Goal: Task Accomplishment & Management: Use online tool/utility

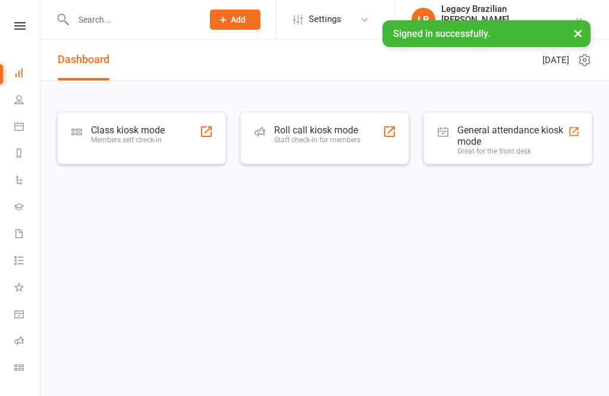
click at [121, 138] on div "Members self check-in" at bounding box center [128, 140] width 74 height 8
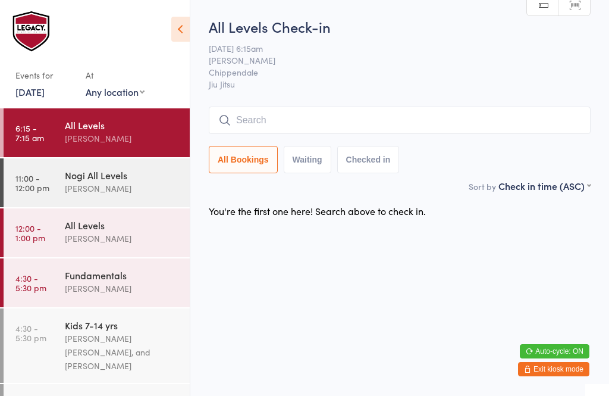
click at [359, 133] on input "search" at bounding box center [400, 119] width 382 height 27
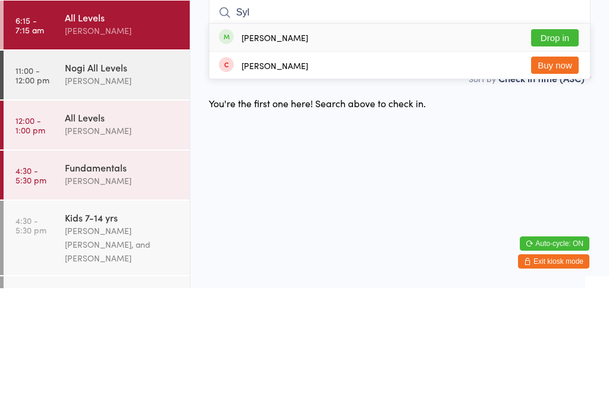
type input "Syl"
click at [560, 137] on button "Drop in" at bounding box center [555, 145] width 48 height 17
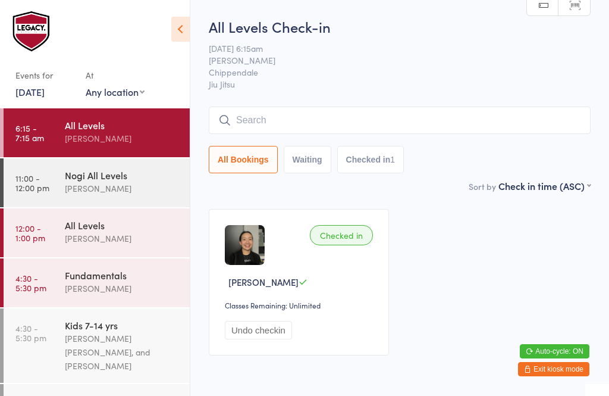
click at [326, 123] on input "search" at bounding box center [400, 119] width 382 height 27
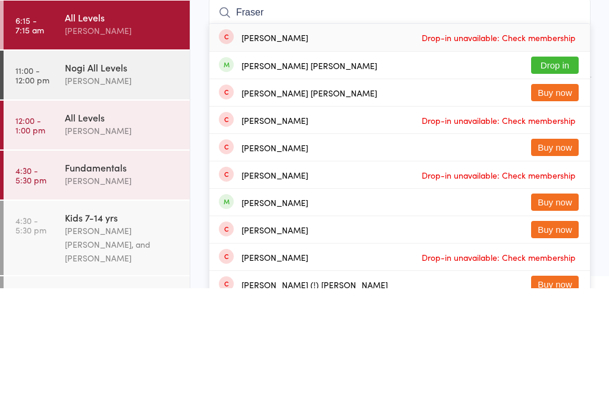
type input "Fraser"
click at [555, 164] on button "Drop in" at bounding box center [555, 172] width 48 height 17
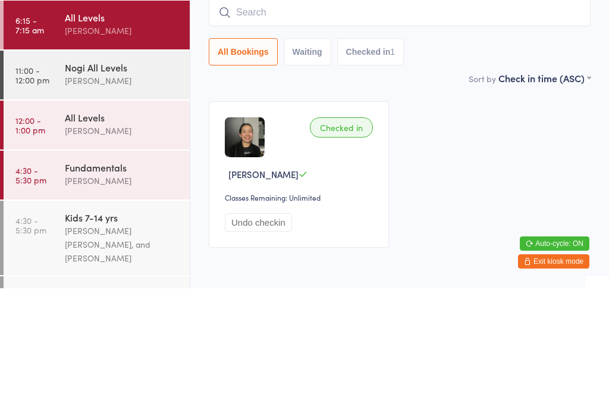
scroll to position [49, 0]
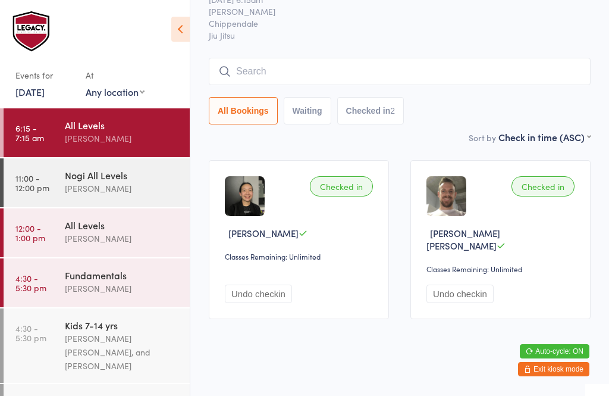
click at [330, 75] on input "search" at bounding box center [400, 71] width 382 height 27
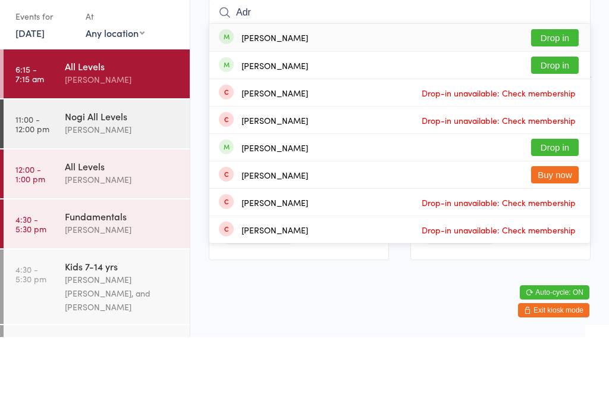
type input "Adr"
click at [558, 115] on button "Drop in" at bounding box center [555, 123] width 48 height 17
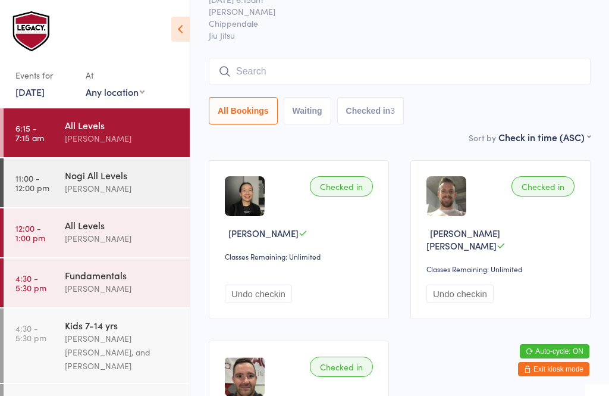
click at [281, 84] on input "search" at bounding box center [400, 71] width 382 height 27
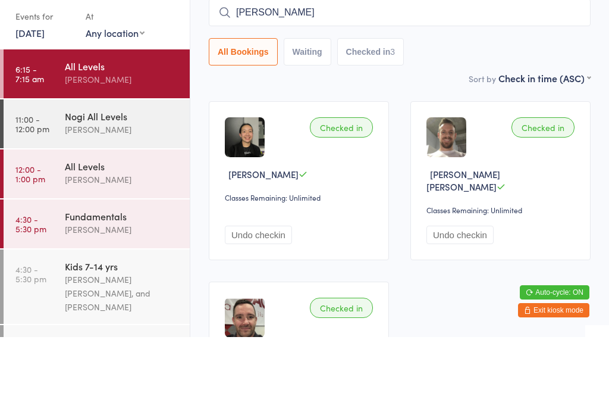
type input "Matt r"
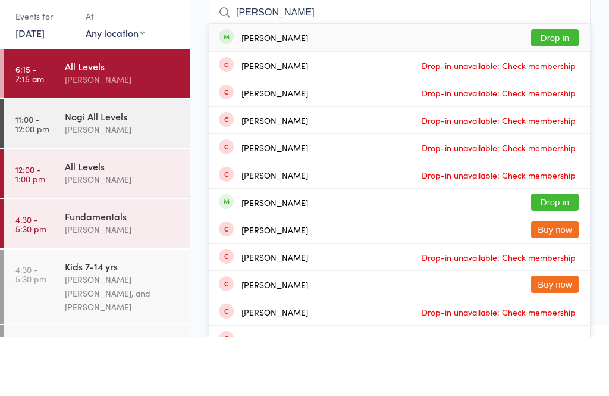
click at [556, 88] on button "Drop in" at bounding box center [555, 96] width 48 height 17
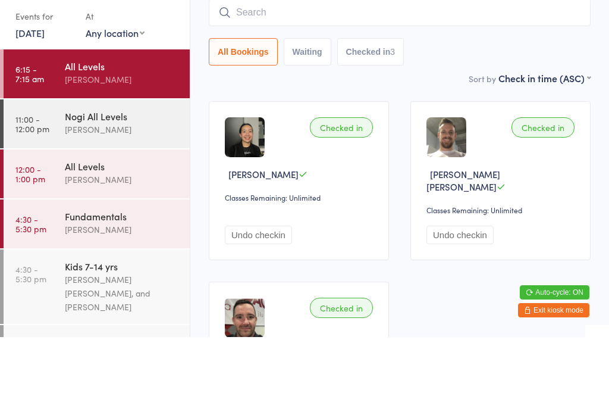
scroll to position [108, 0]
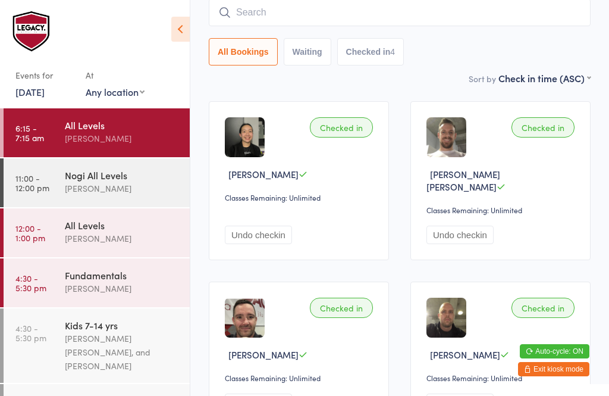
click at [337, 24] on input "search" at bounding box center [400, 12] width 382 height 27
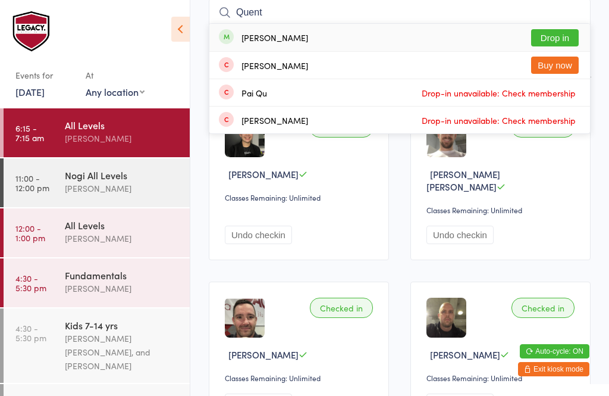
type input "Quent"
click at [561, 42] on button "Drop in" at bounding box center [555, 37] width 48 height 17
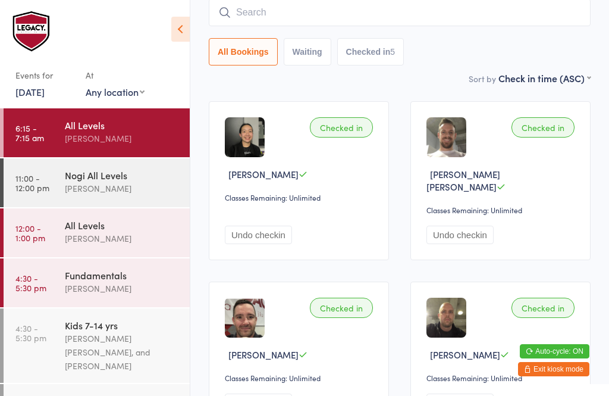
click at [486, 13] on input "search" at bounding box center [400, 12] width 382 height 27
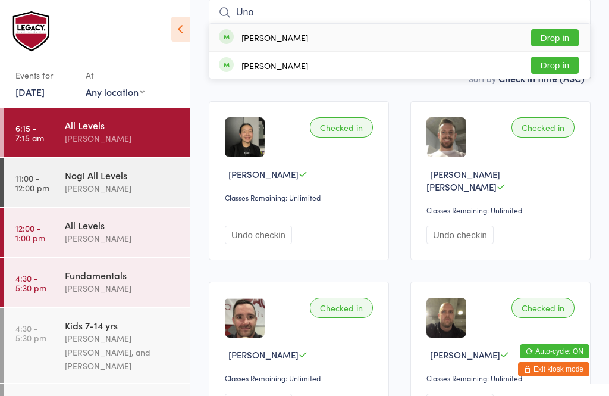
type input "Uno"
click at [552, 42] on button "Drop in" at bounding box center [555, 37] width 48 height 17
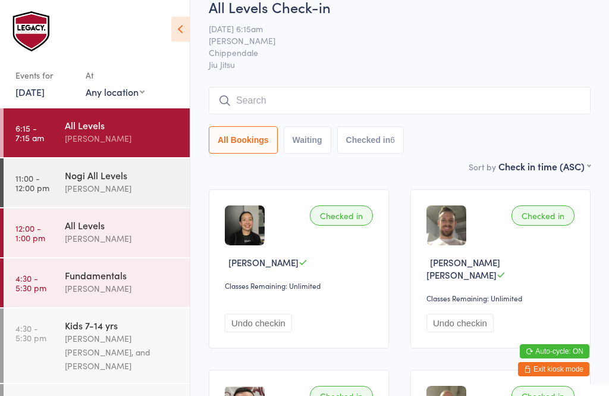
click at [426, 96] on input "search" at bounding box center [400, 100] width 382 height 27
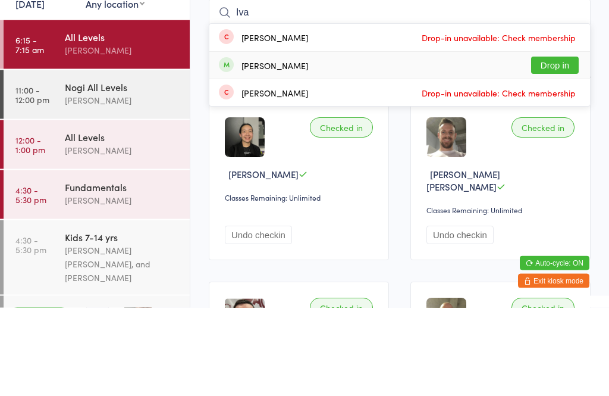
type input "Iva"
click at [565, 145] on button "Drop in" at bounding box center [555, 153] width 48 height 17
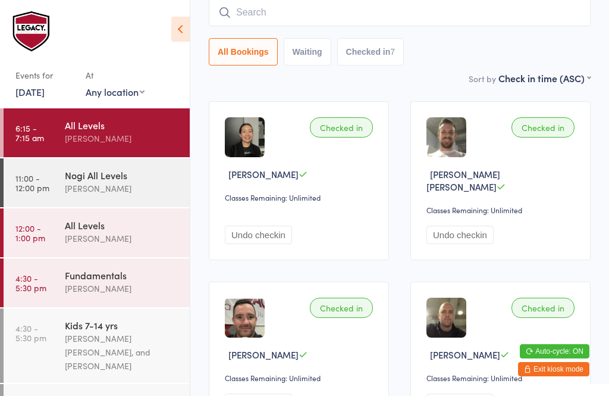
click at [288, 7] on input "search" at bounding box center [400, 12] width 382 height 27
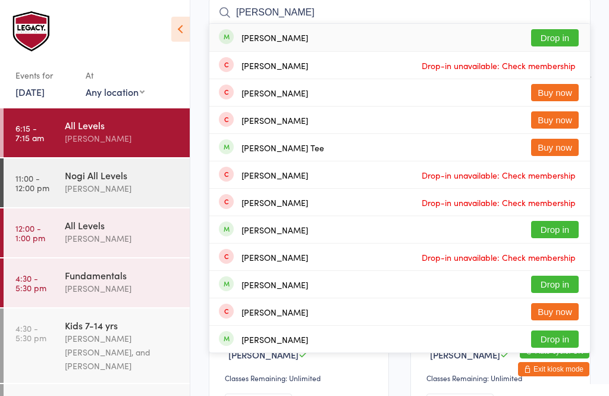
type input "Carin"
click at [554, 39] on button "Drop in" at bounding box center [555, 37] width 48 height 17
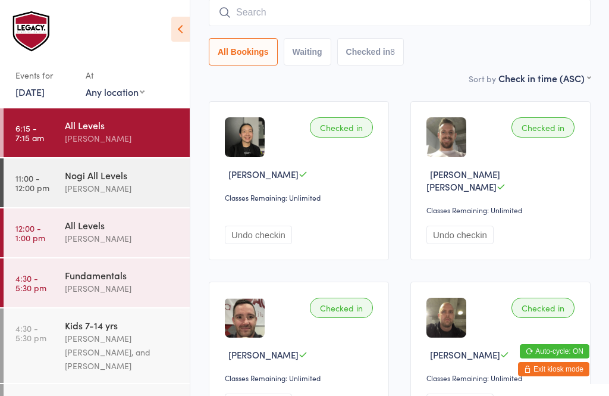
click at [364, 15] on input "search" at bounding box center [400, 12] width 382 height 27
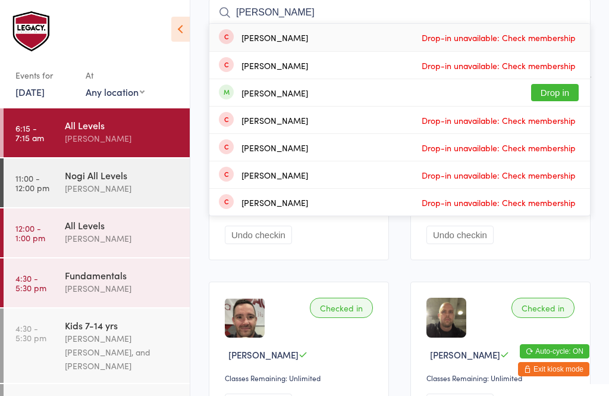
type input "Ng"
click at [566, 89] on button "Drop in" at bounding box center [555, 92] width 48 height 17
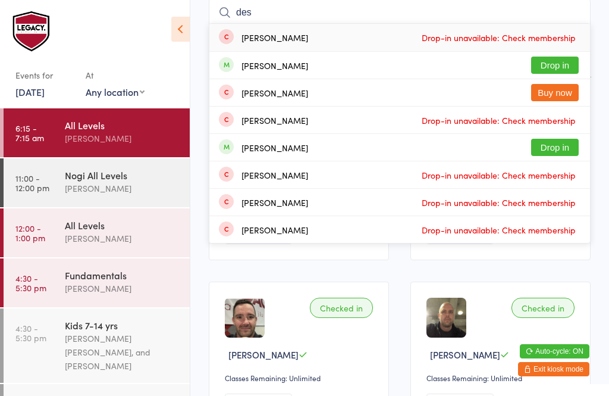
type input "des"
click at [554, 68] on button "Drop in" at bounding box center [555, 65] width 48 height 17
